Goal: Task Accomplishment & Management: Manage account settings

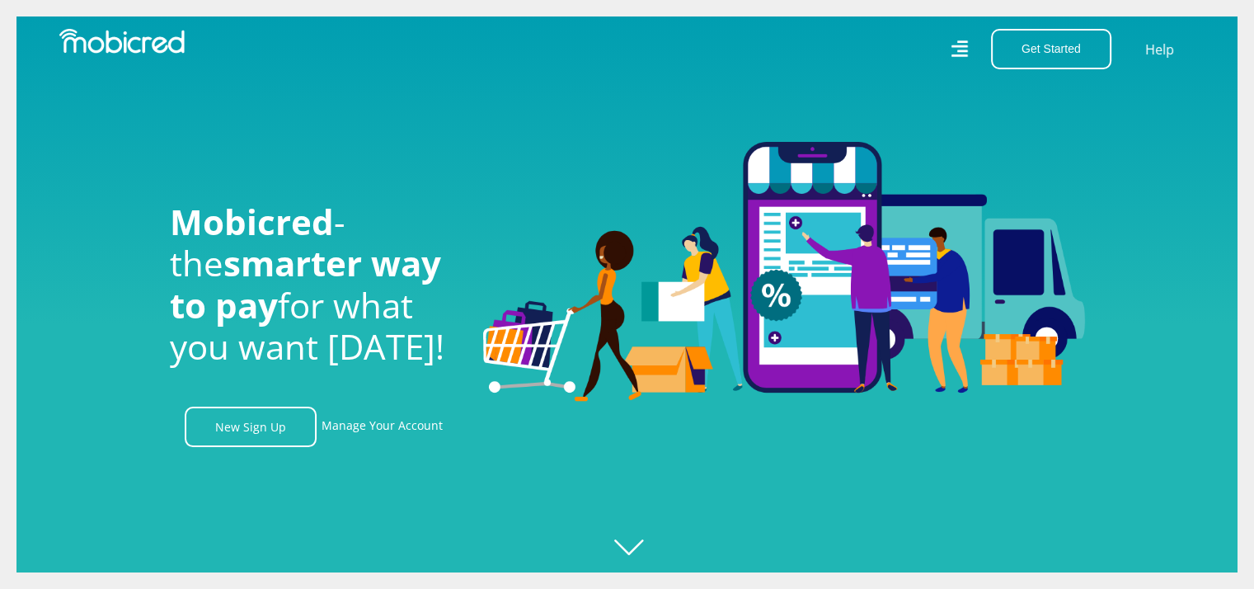
scroll to position [0, 1174]
click at [388, 443] on link "Manage Your Account" at bounding box center [382, 427] width 121 height 40
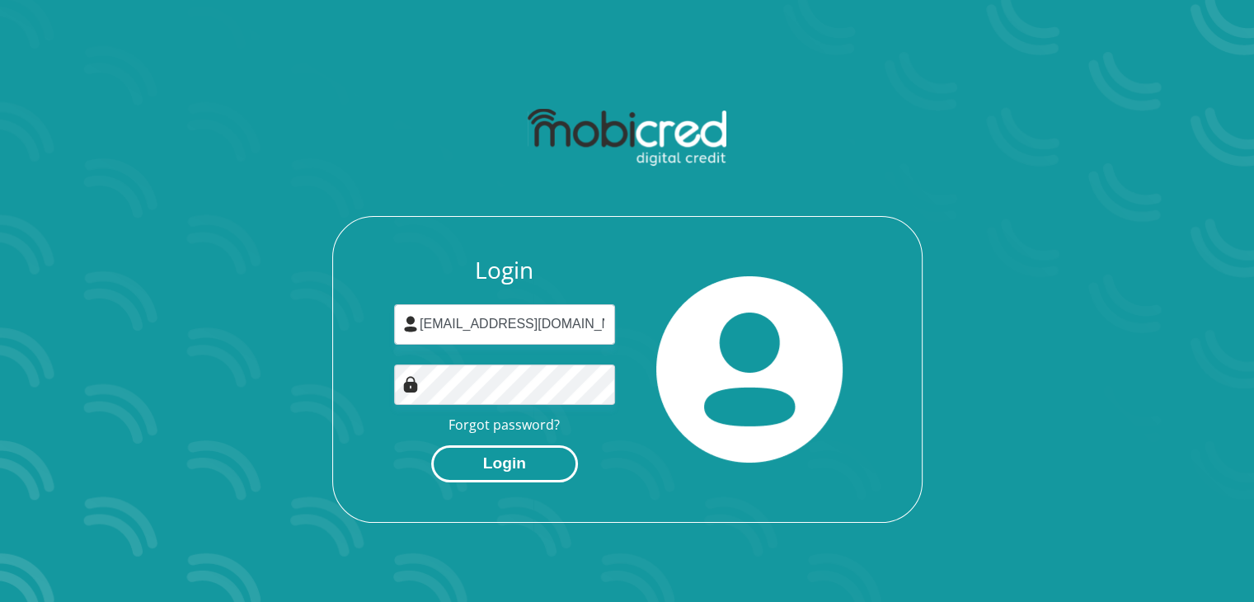
click at [519, 473] on button "Login" at bounding box center [504, 463] width 147 height 37
